Goal: Task Accomplishment & Management: Use online tool/utility

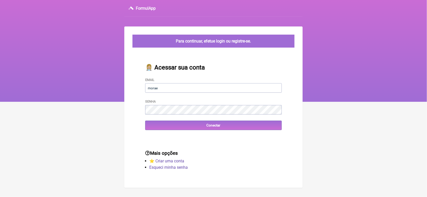
type input "[EMAIL_ADDRESS][DOMAIN_NAME]"
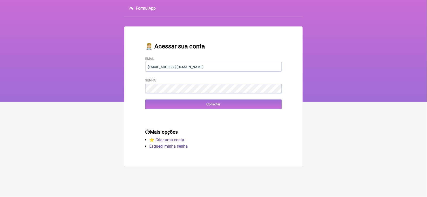
click at [195, 111] on div "👩🏼‍⚕️ Acessar sua conta Email [EMAIL_ADDRESS][DOMAIN_NAME] Senha Conectar" at bounding box center [213, 76] width 153 height 83
click at [164, 105] on input "Conectar" at bounding box center [213, 104] width 137 height 9
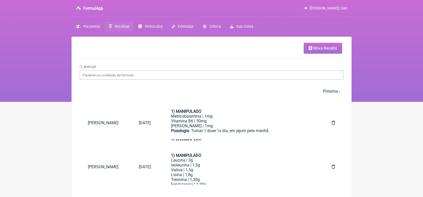
click at [182, 25] on span "Fórmulas" at bounding box center [186, 26] width 16 height 4
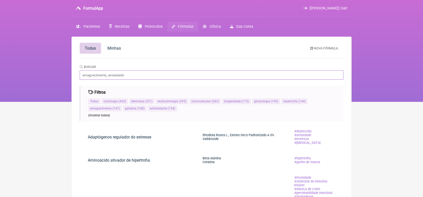
click at [134, 73] on input "Buscar" at bounding box center [212, 74] width 264 height 9
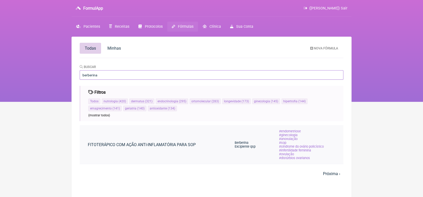
type input "berberina"
click at [184, 146] on link "FITOTERÁPICO COM AÇÃO ANTI-INFLAMATÓRIA PARA SOP" at bounding box center [142, 144] width 124 height 13
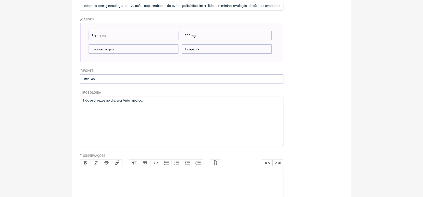
scroll to position [105, 0]
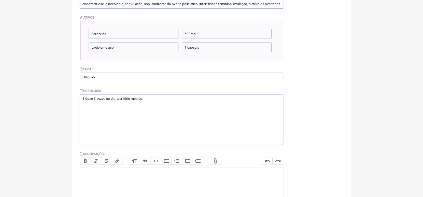
click at [143, 100] on textarea "1 dose 3 vezes ao dia, a critério médico." at bounding box center [182, 119] width 204 height 51
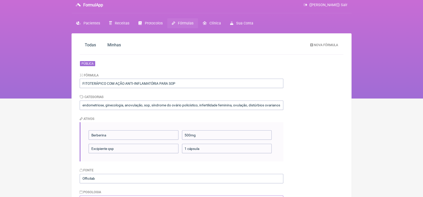
scroll to position [0, 0]
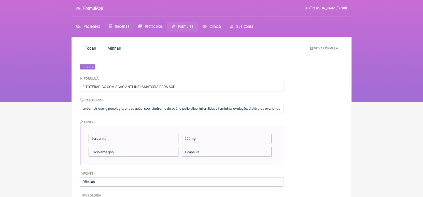
click at [115, 25] on span "Receitas" at bounding box center [122, 26] width 15 height 4
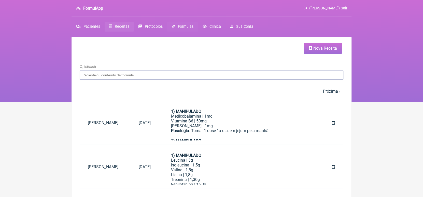
click at [184, 26] on span "Fórmulas" at bounding box center [186, 26] width 16 height 4
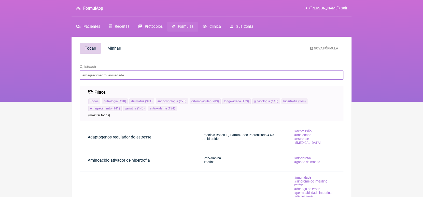
click at [160, 76] on input "Buscar" at bounding box center [212, 74] width 264 height 9
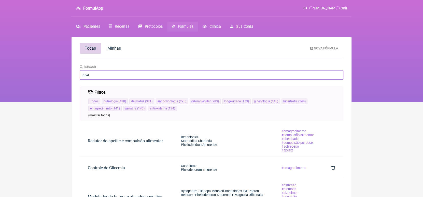
type input "phelodendrum"
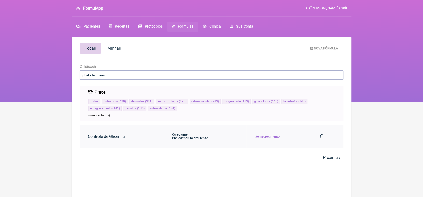
click at [115, 136] on link "Controle de Glicemia" at bounding box center [106, 136] width 53 height 13
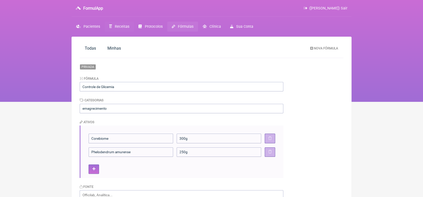
click at [118, 25] on span "Receitas" at bounding box center [122, 26] width 15 height 4
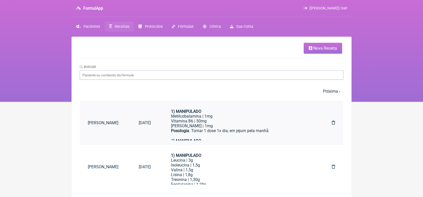
click at [102, 122] on link "Eliane Lando" at bounding box center [105, 122] width 51 height 13
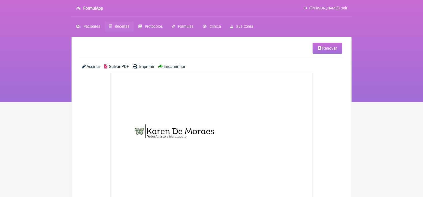
click at [326, 47] on span "Renovar" at bounding box center [330, 48] width 15 height 5
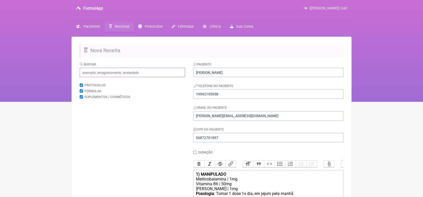
click at [150, 71] on input "text" at bounding box center [132, 72] width 105 height 9
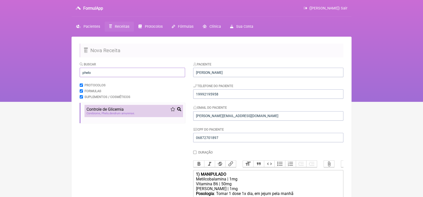
type input "phelo"
click at [113, 113] on span "Phelo dendrum amurense" at bounding box center [118, 113] width 33 height 3
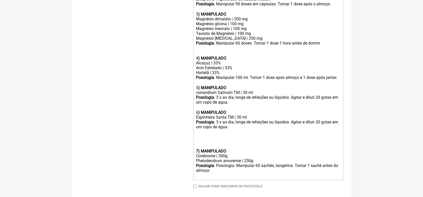
scroll to position [232, 0]
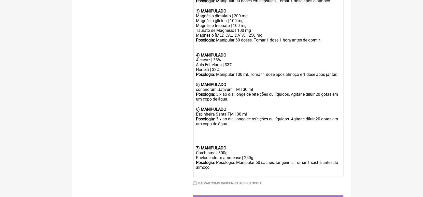
click at [223, 136] on div at bounding box center [268, 131] width 145 height 10
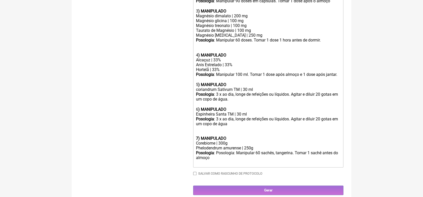
click at [244, 151] on div "Phelodendrum amurense | 250g" at bounding box center [268, 148] width 145 height 5
click at [322, 166] on div "Posologia : Posologia: Manipular 60 sachês, tangerina. Tomar 1 sachê antes do a…" at bounding box center [268, 158] width 145 height 15
type trix-editor "<div><strong>1) MANIPULADO</strong></div><div>Metilcobalamina | 1mg</div><div>V…"
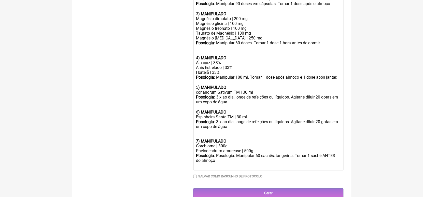
scroll to position [251, 0]
